Goal: Task Accomplishment & Management: Use online tool/utility

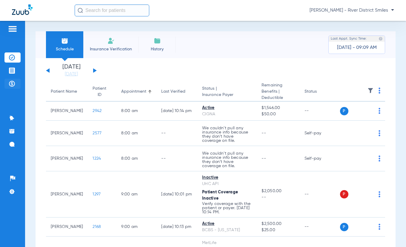
click at [12, 81] on img at bounding box center [12, 84] width 6 height 6
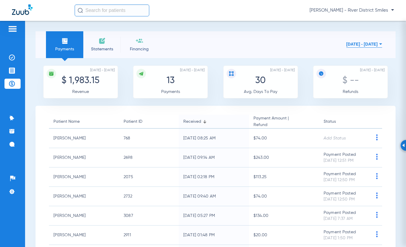
click at [110, 44] on li "Statements" at bounding box center [101, 44] width 37 height 27
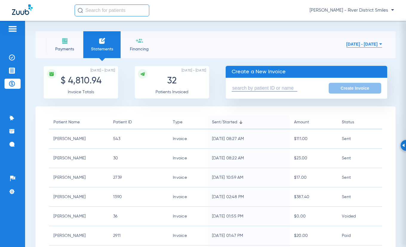
click at [261, 88] on input "text" at bounding box center [265, 88] width 66 height 6
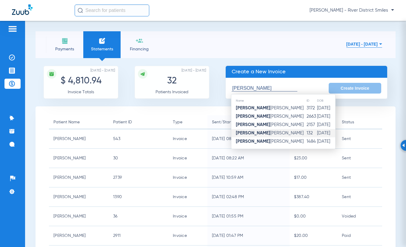
click at [269, 136] on td "[PERSON_NAME]" at bounding box center [268, 133] width 75 height 8
type input "[PERSON_NAME]"
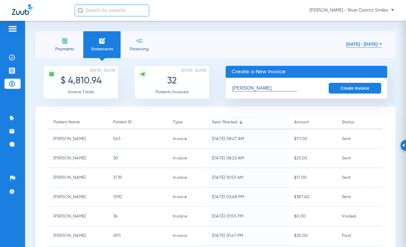
click at [356, 86] on button "Create Invoice" at bounding box center [354, 88] width 53 height 11
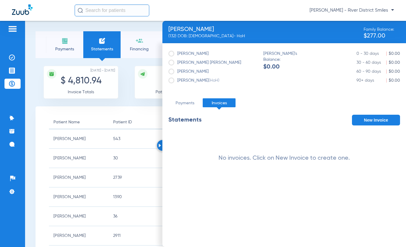
click at [61, 46] on span "Payments" at bounding box center [64, 49] width 28 height 6
